Goal: Book appointment/travel/reservation

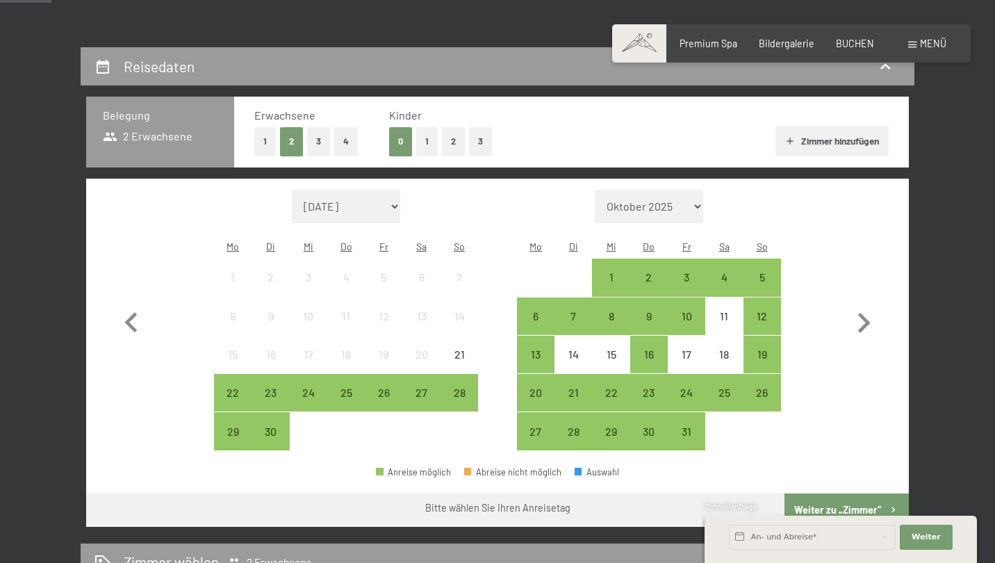
scroll to position [249, 0]
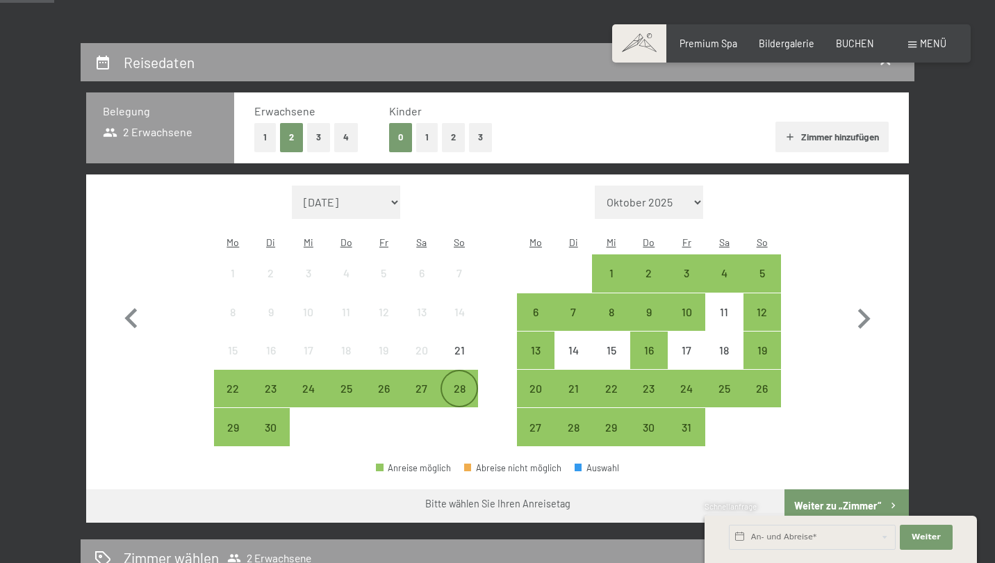
click at [461, 383] on div "28" at bounding box center [459, 400] width 35 height 35
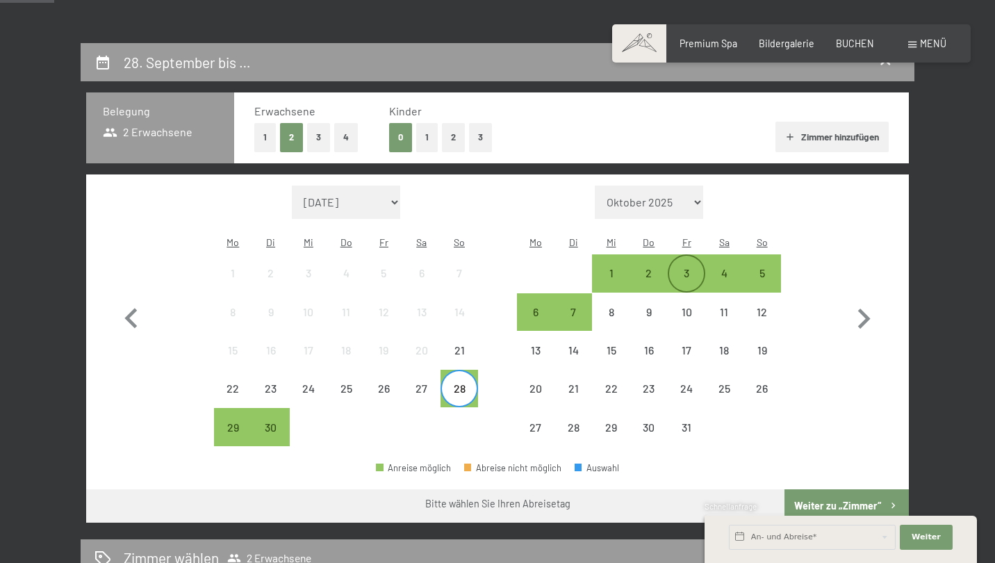
click at [692, 268] on div "3" at bounding box center [686, 285] width 35 height 35
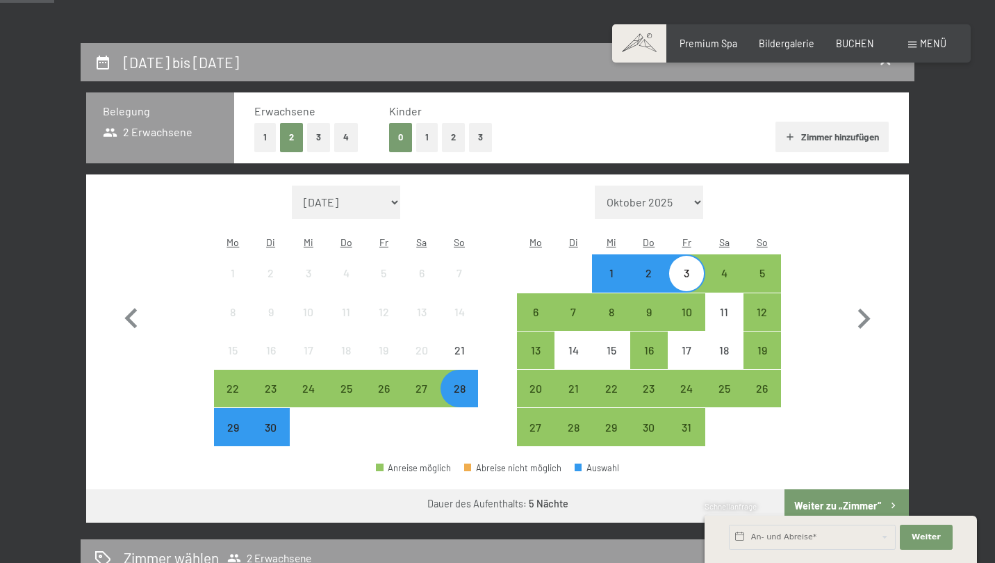
click at [836, 489] on button "Weiter zu „Zimmer“" at bounding box center [847, 505] width 124 height 33
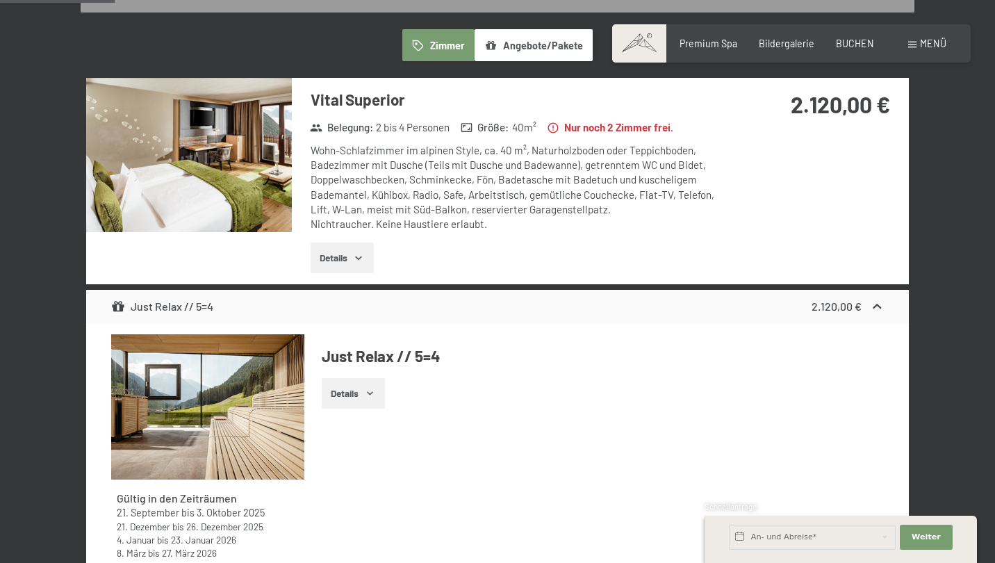
scroll to position [370, 0]
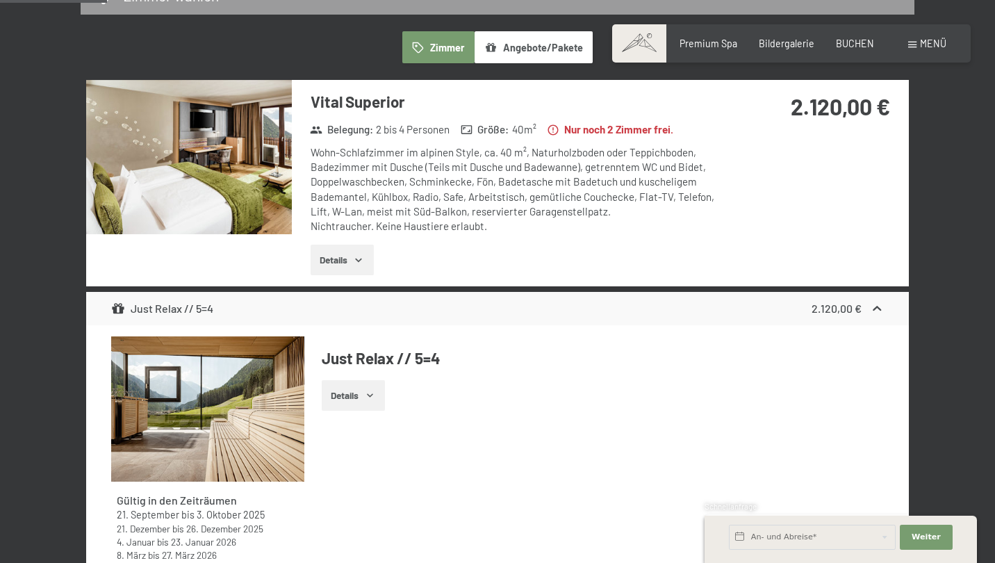
click at [250, 187] on img at bounding box center [189, 157] width 206 height 154
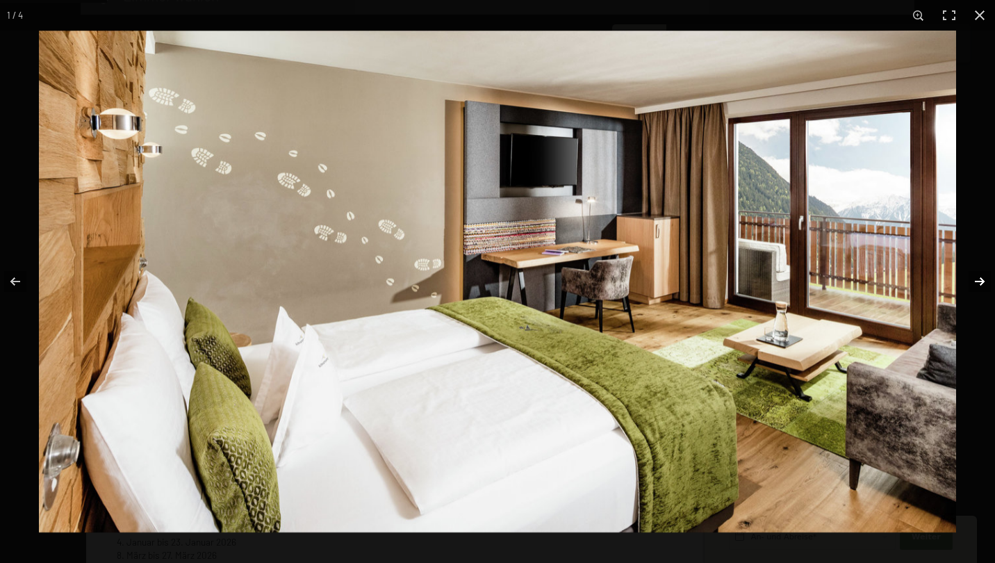
click at [979, 282] on button "button" at bounding box center [971, 282] width 49 height 70
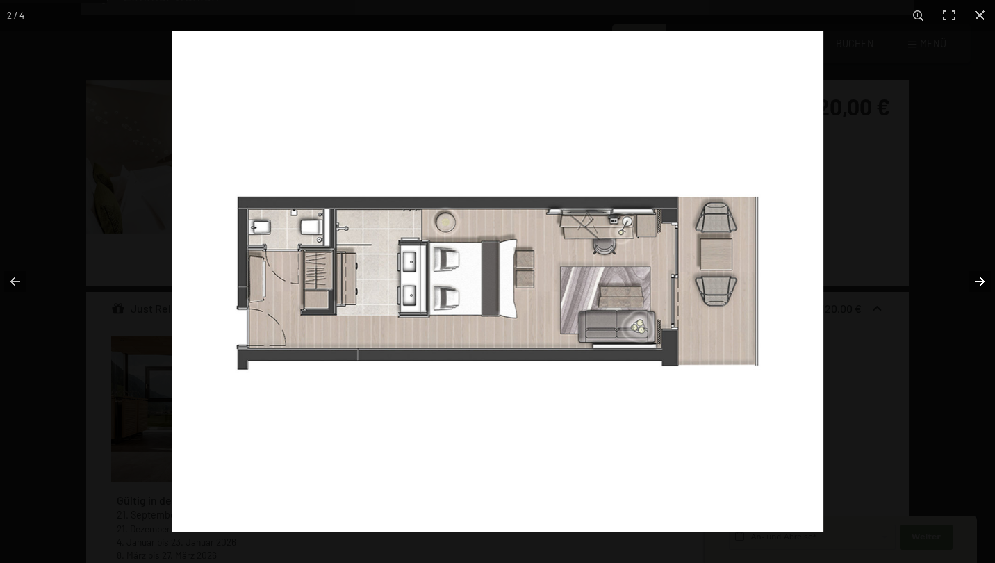
click at [979, 282] on button "button" at bounding box center [971, 282] width 49 height 70
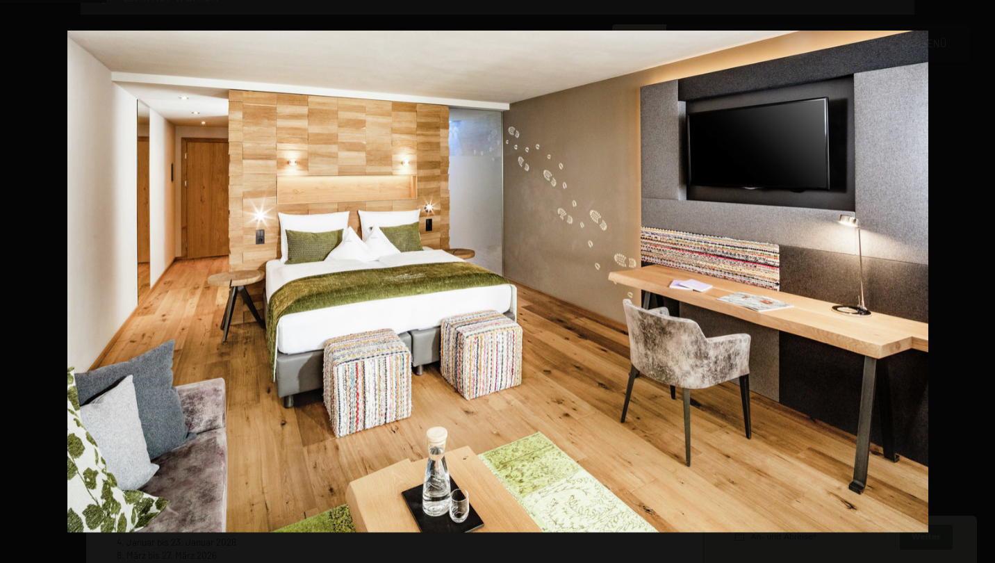
click at [979, 282] on button "button" at bounding box center [971, 282] width 49 height 70
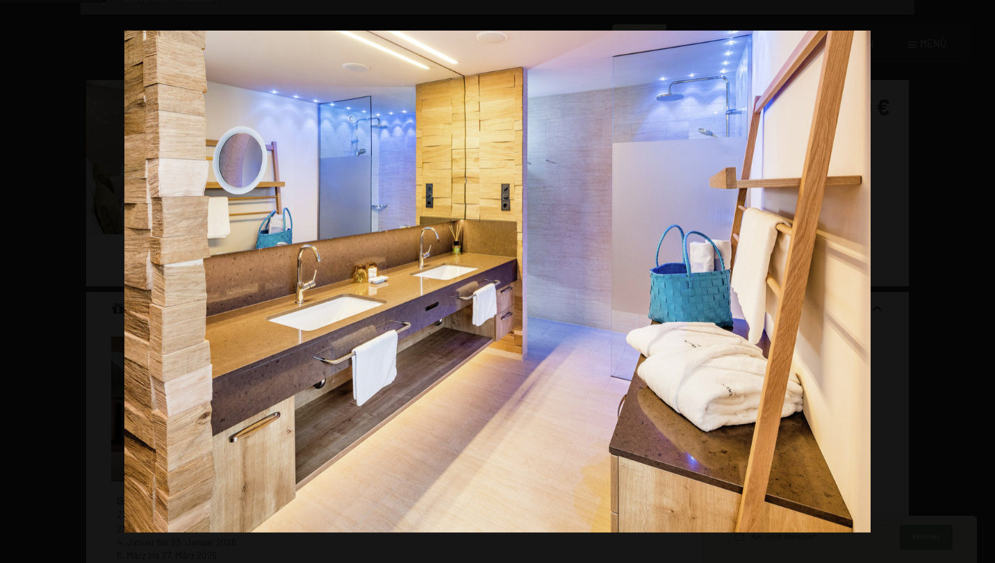
click at [979, 282] on button "button" at bounding box center [971, 282] width 49 height 70
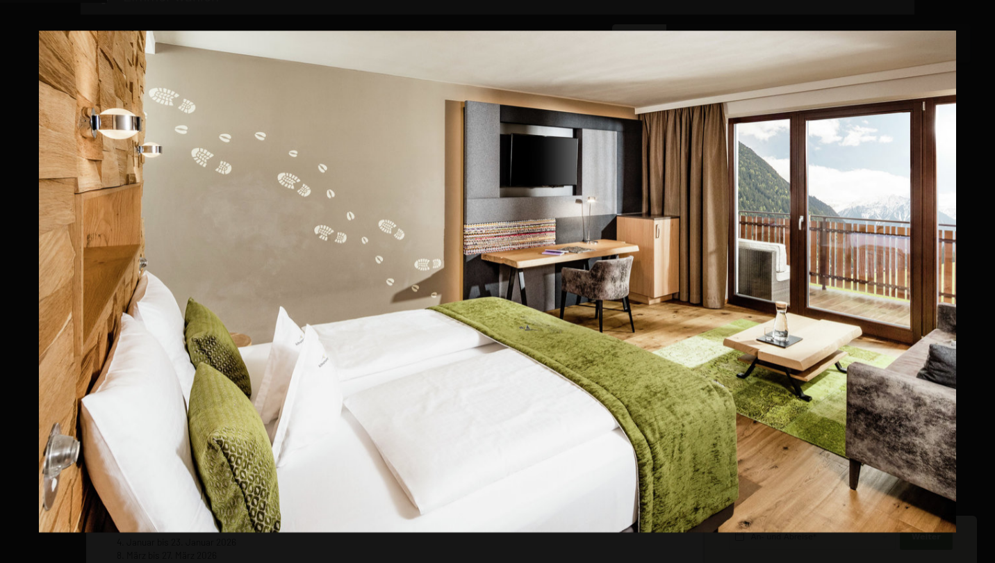
click at [979, 282] on button "button" at bounding box center [971, 282] width 49 height 70
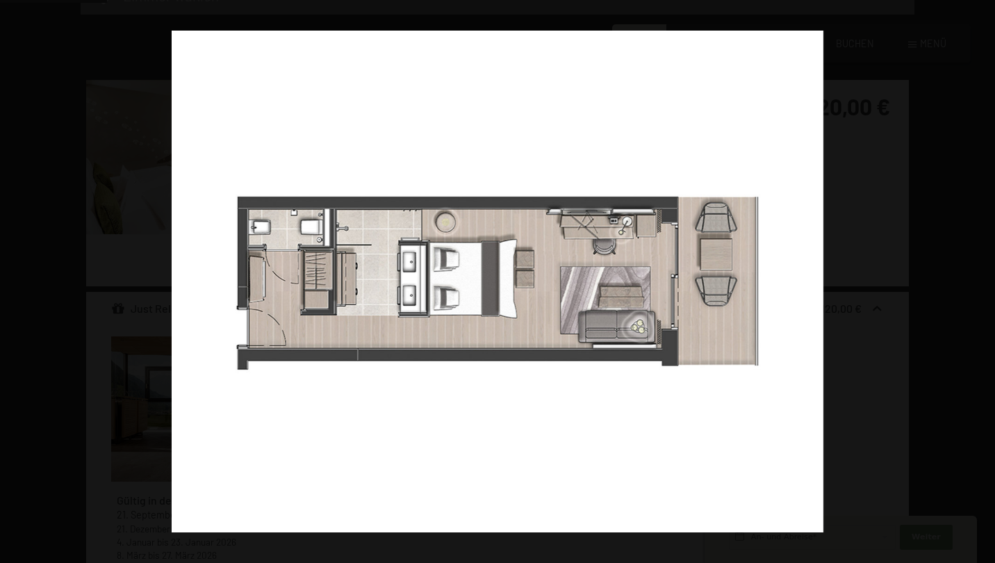
click at [979, 282] on button "button" at bounding box center [971, 282] width 49 height 70
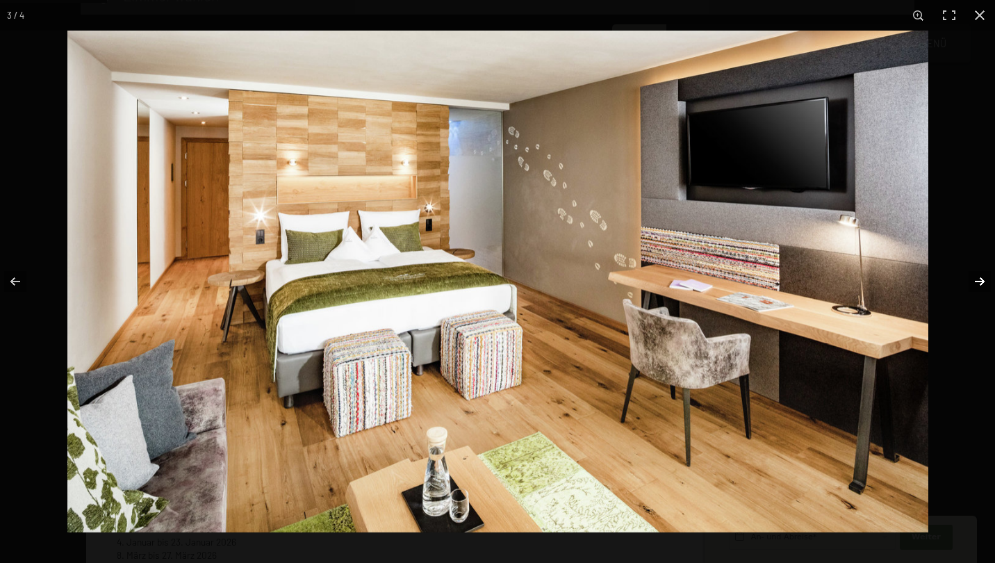
click at [979, 282] on button "button" at bounding box center [971, 282] width 49 height 70
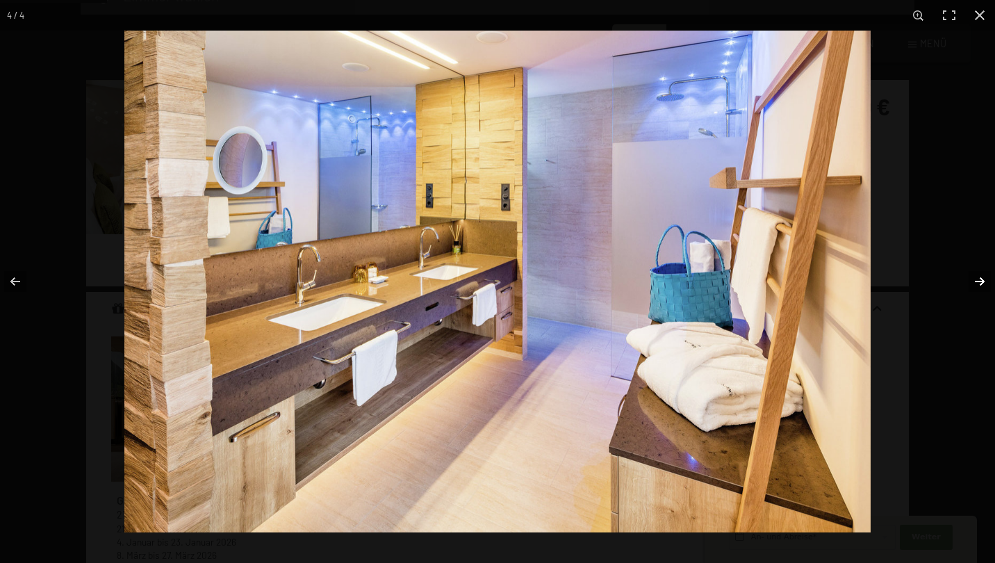
click at [979, 277] on button "button" at bounding box center [971, 282] width 49 height 70
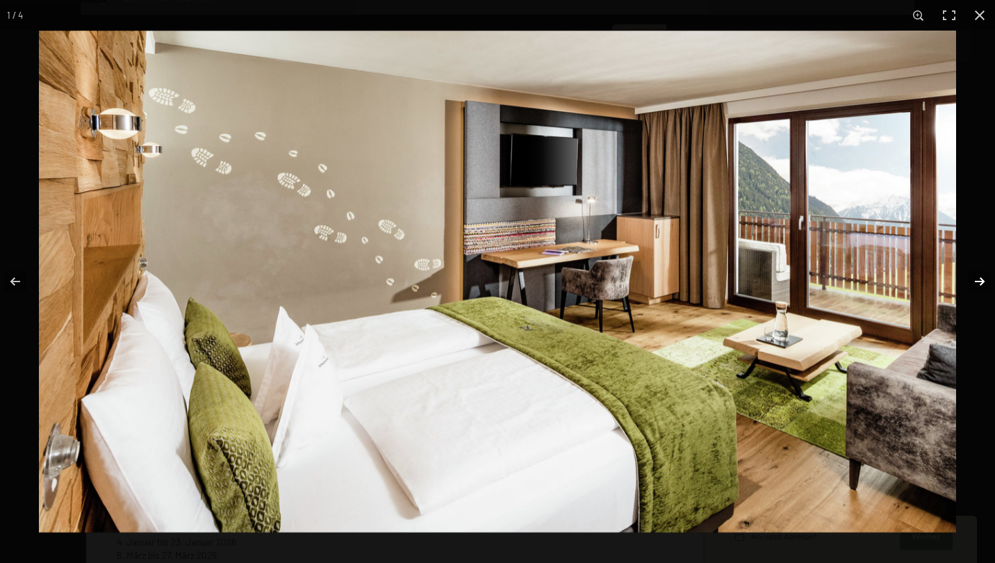
click at [979, 277] on button "button" at bounding box center [971, 282] width 49 height 70
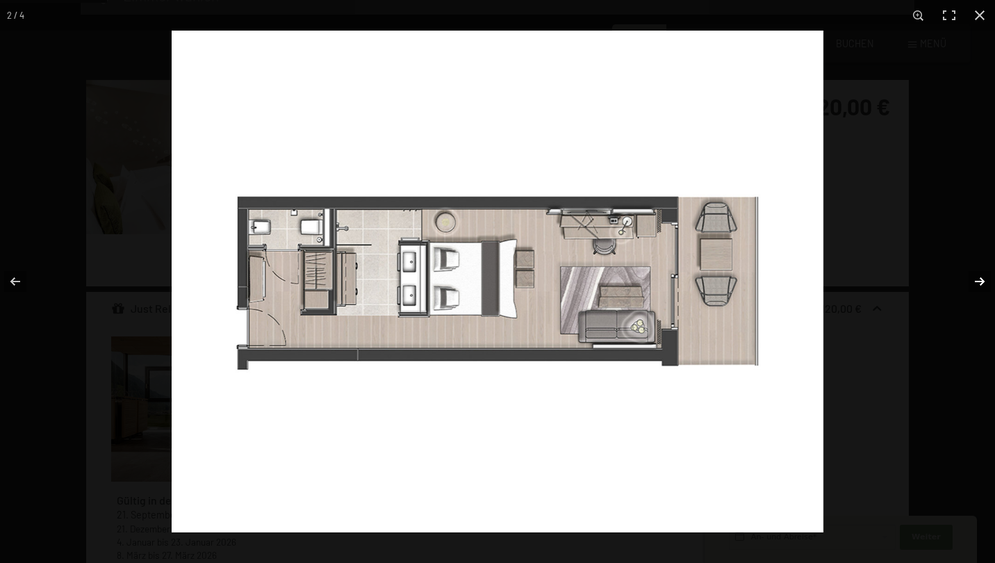
click at [979, 277] on button "button" at bounding box center [971, 282] width 49 height 70
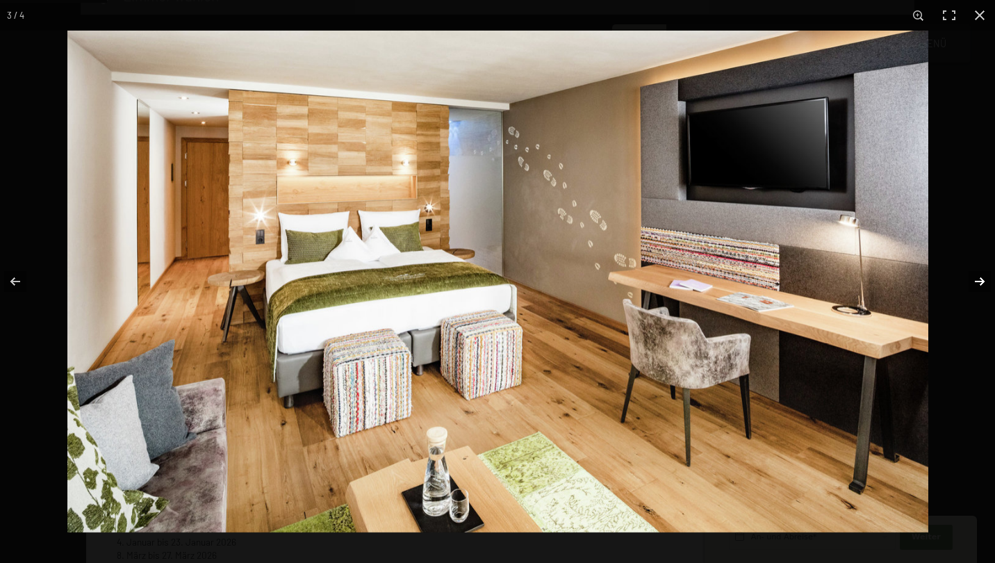
click at [979, 277] on button "button" at bounding box center [971, 282] width 49 height 70
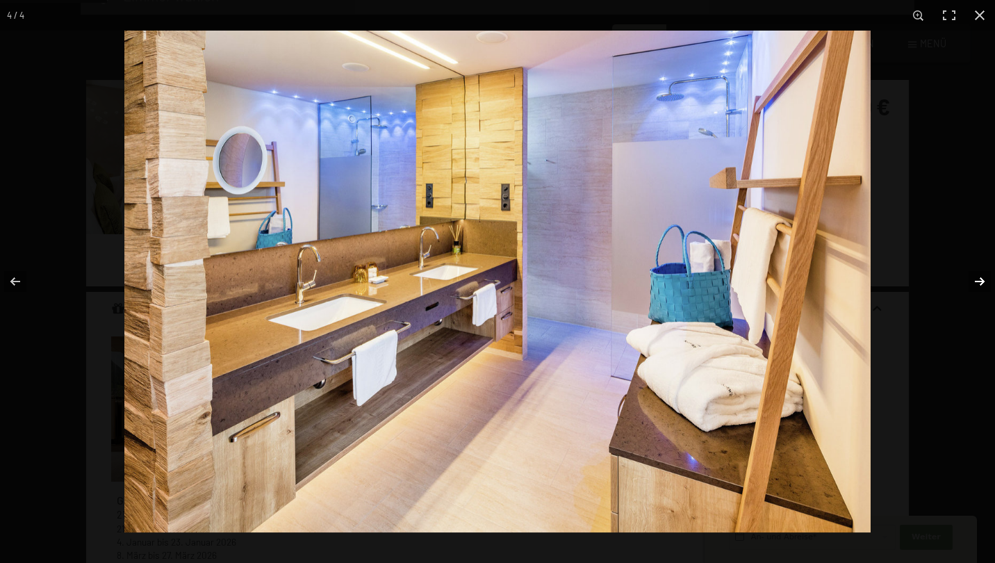
click at [979, 277] on button "button" at bounding box center [971, 282] width 49 height 70
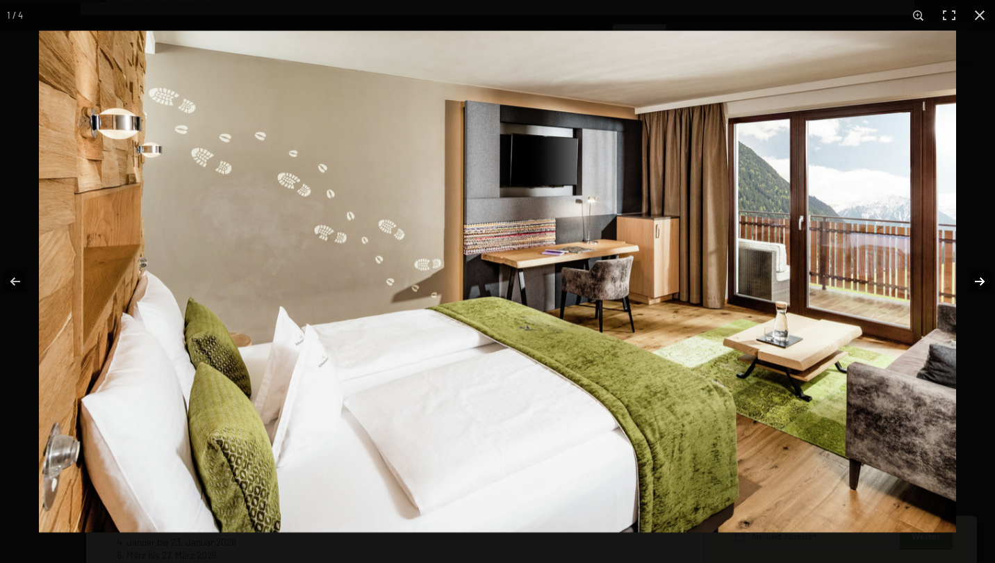
click at [979, 276] on button "button" at bounding box center [971, 282] width 49 height 70
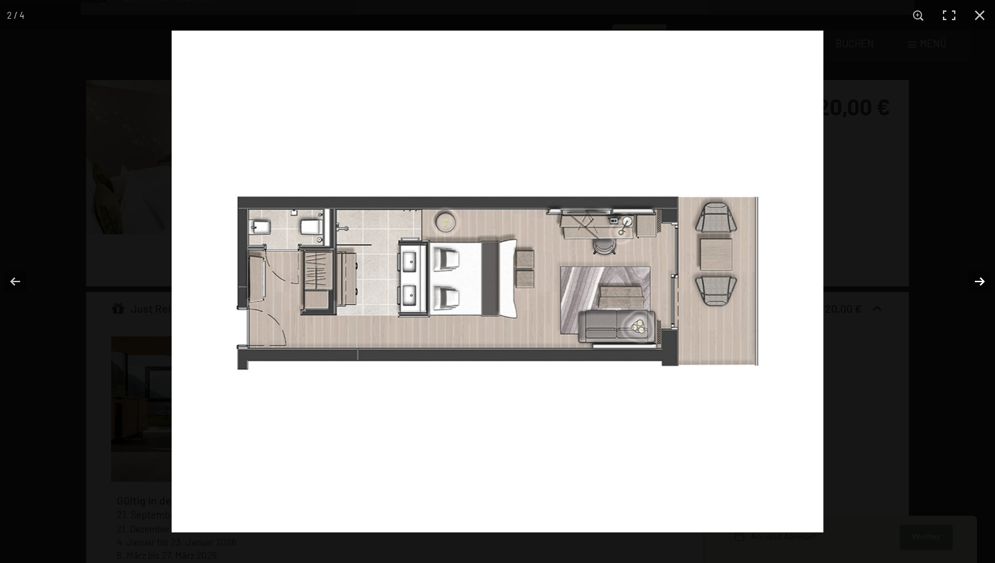
click at [977, 275] on button "button" at bounding box center [971, 282] width 49 height 70
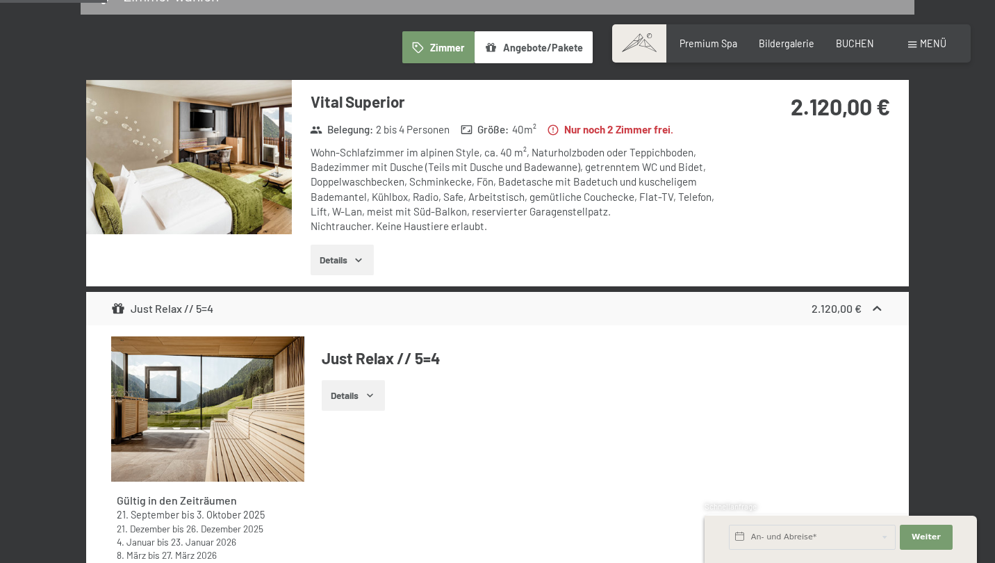
click at [0, 0] on button "button" at bounding box center [0, 0] width 0 height 0
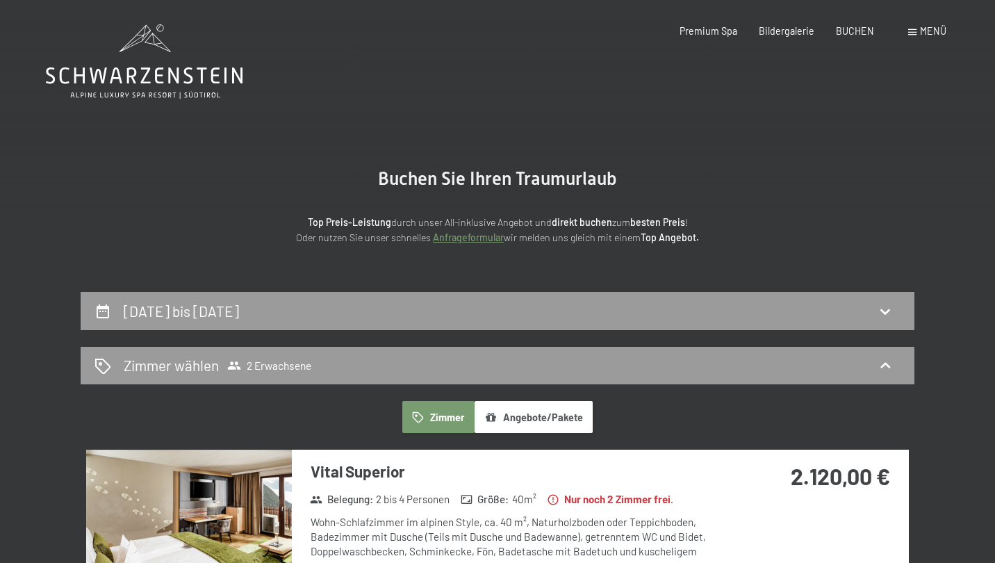
scroll to position [0, 0]
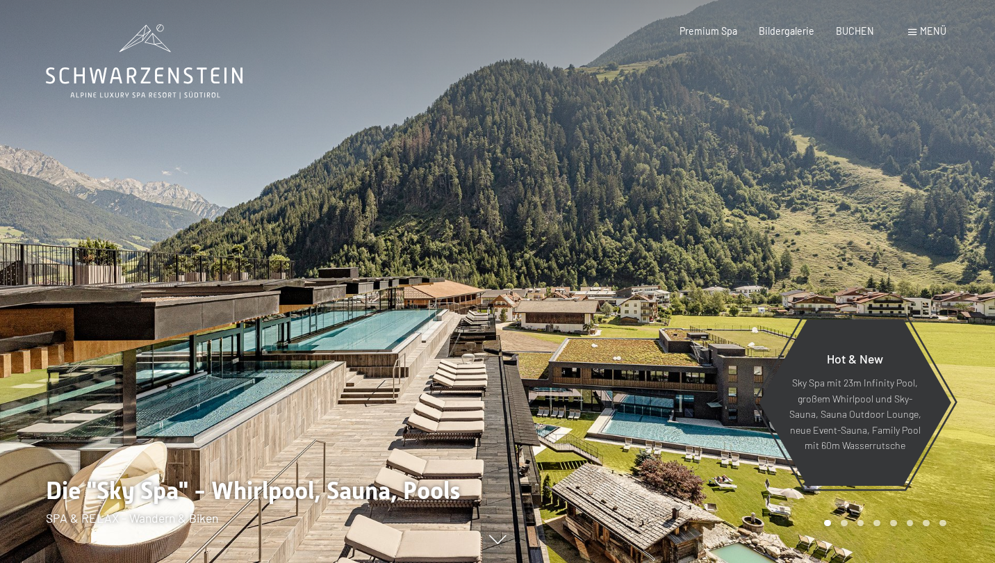
click at [925, 33] on span "Menü" at bounding box center [933, 31] width 26 height 12
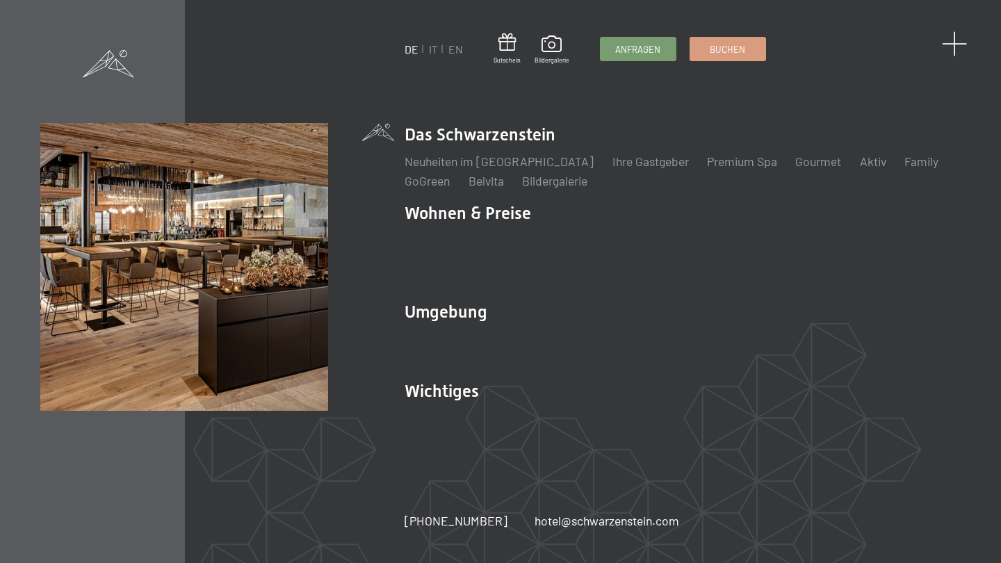
click at [959, 41] on span at bounding box center [955, 44] width 26 height 26
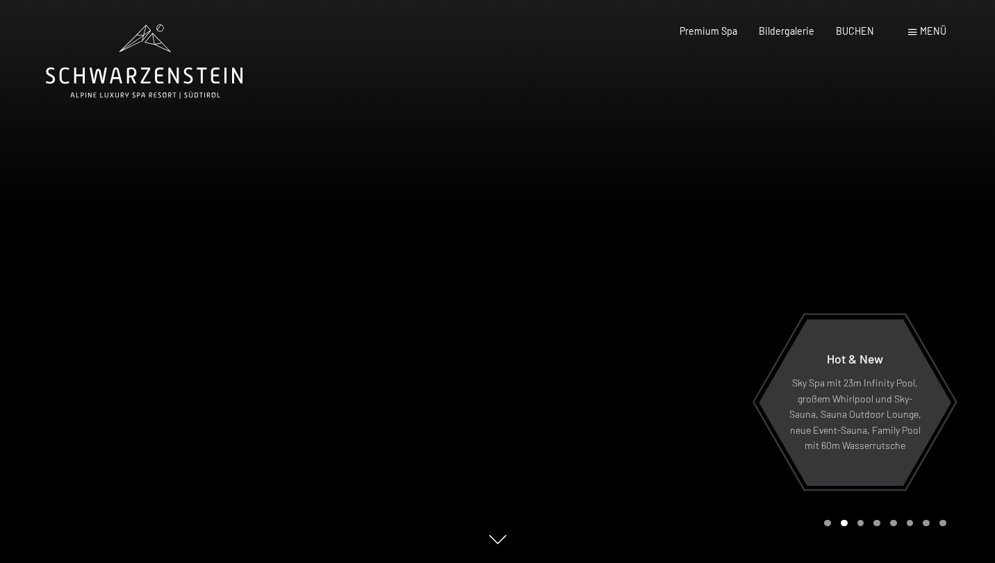
click at [919, 26] on div "Menü" at bounding box center [928, 31] width 38 height 14
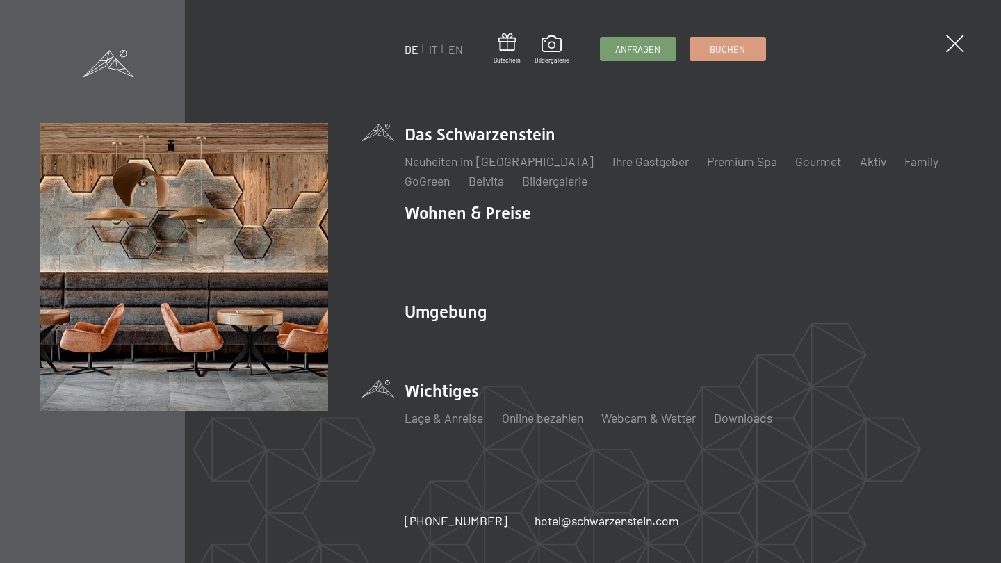
click at [418, 380] on li "Wichtiges Lage & Anreise Online bezahlen Webcam & Wetter Downloads" at bounding box center [683, 410] width 556 height 60
click at [576, 410] on link "Online bezahlen" at bounding box center [542, 417] width 81 height 15
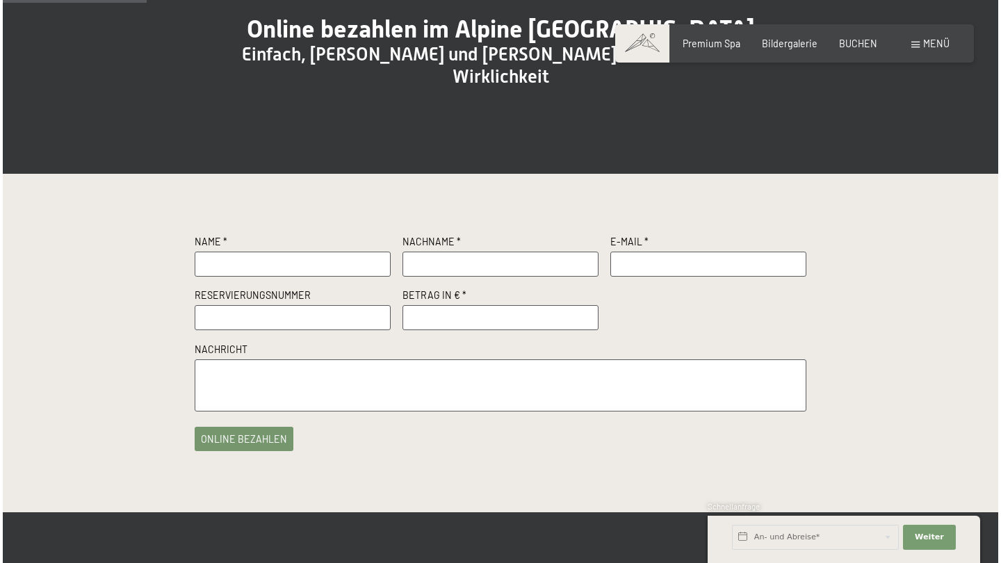
scroll to position [155, 0]
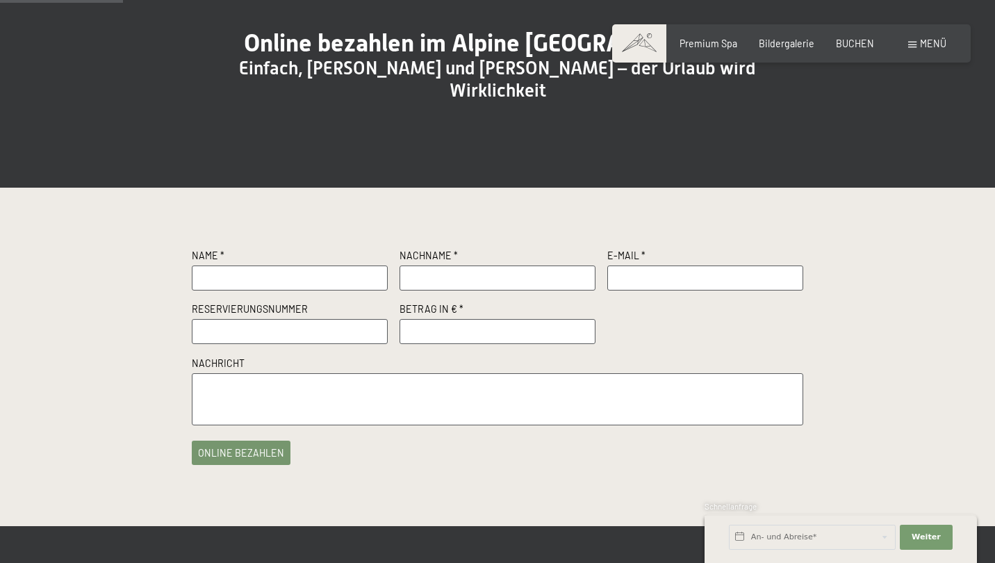
click at [925, 46] on span "Menü" at bounding box center [933, 44] width 26 height 12
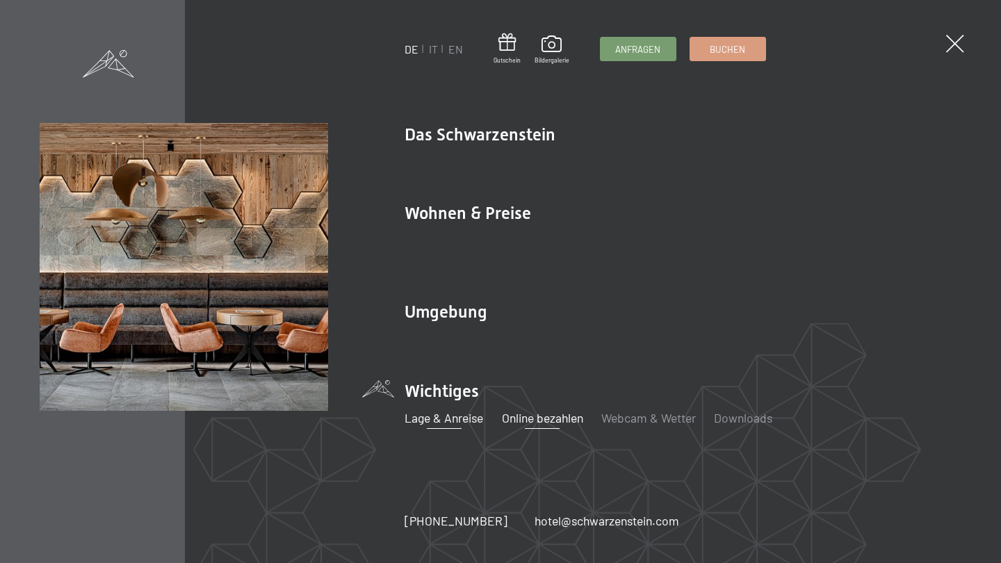
click at [419, 410] on link "Lage & Anreise" at bounding box center [444, 417] width 79 height 15
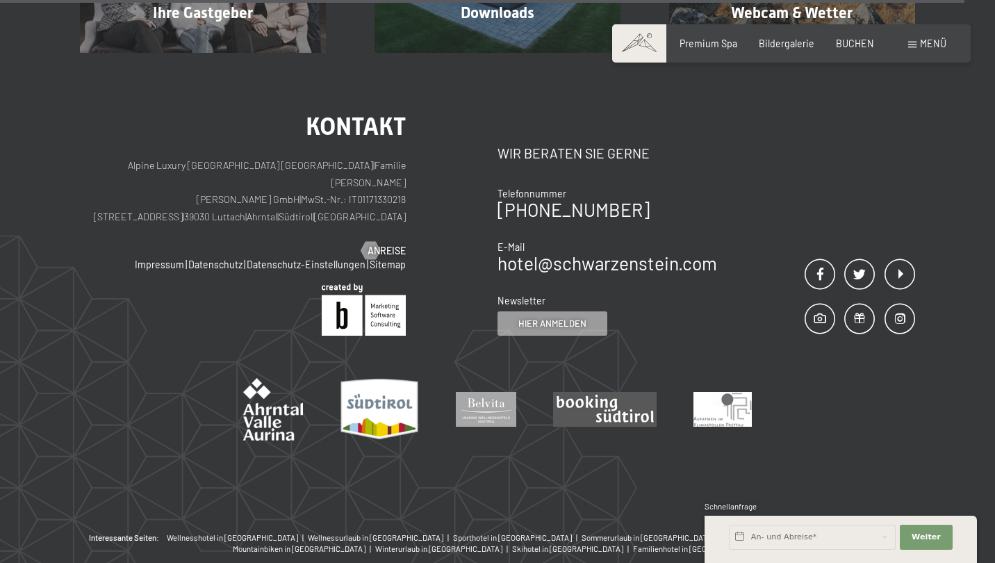
scroll to position [1289, 0]
